Goal: Check status: Check status

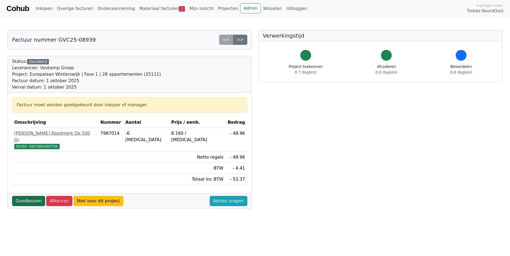
click at [27, 196] on link "Goedkeuren" at bounding box center [28, 201] width 33 height 10
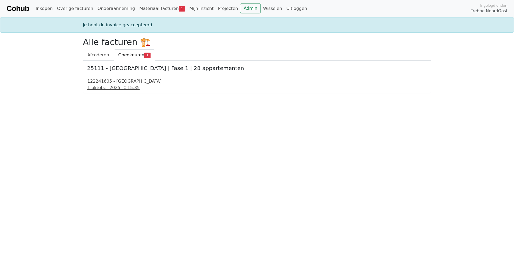
click at [104, 88] on div "1 oktober 2025 - € 15.35" at bounding box center [256, 88] width 339 height 6
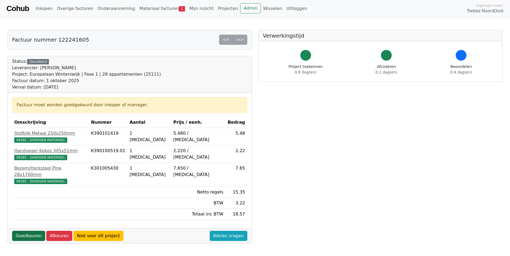
click at [31, 231] on link "Goedkeuren" at bounding box center [28, 236] width 33 height 10
